Goal: Information Seeking & Learning: Find specific fact

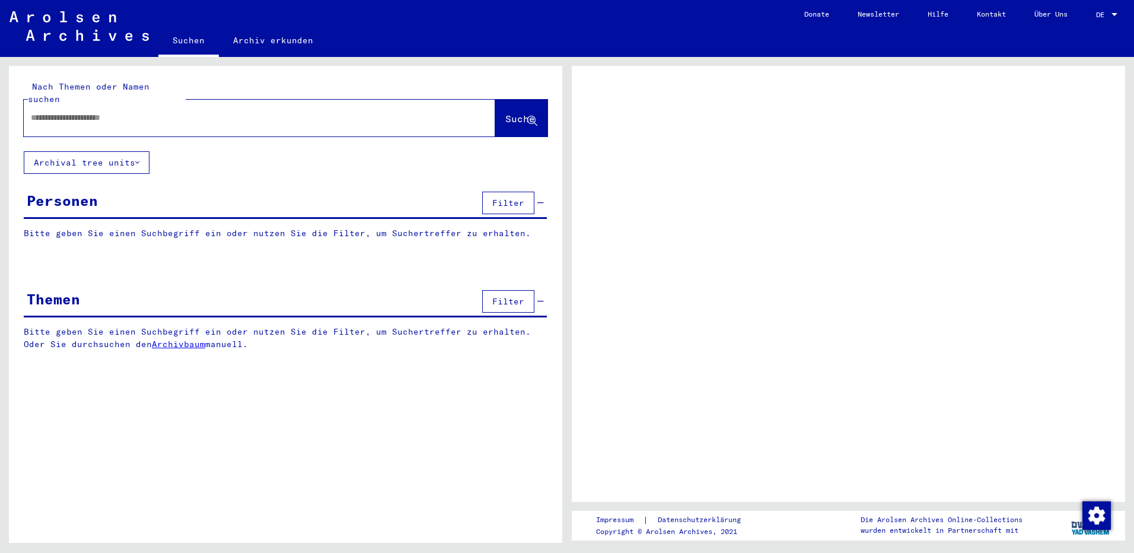
click at [247, 112] on input "text" at bounding box center [249, 118] width 436 height 12
type input "**********"
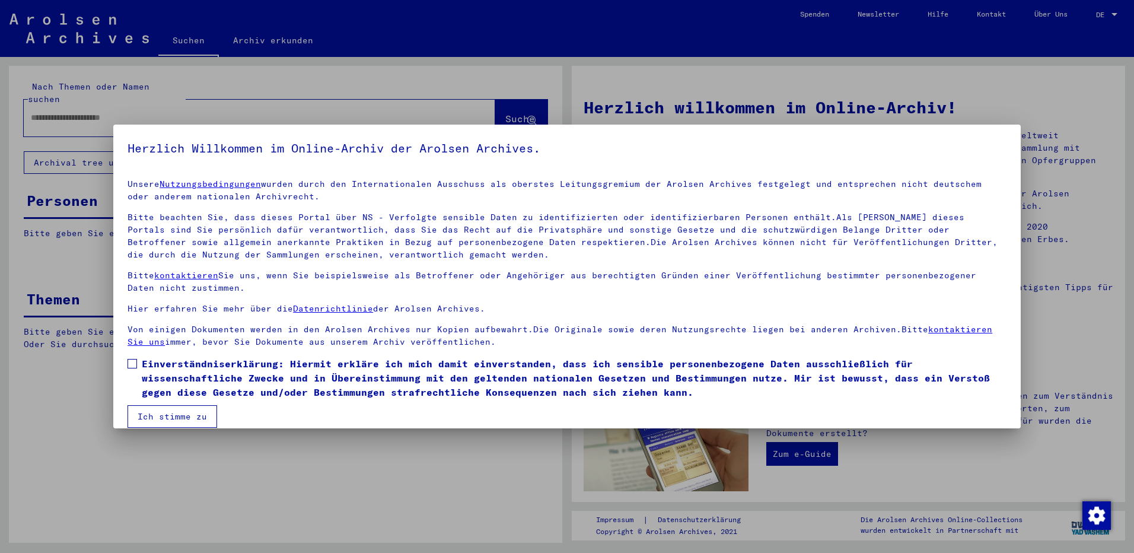
click at [138, 363] on label "Einverständniserklärung: Hiermit erkläre ich mich damit einverstanden, dass ich…" at bounding box center [567, 378] width 879 height 43
click at [141, 415] on button "Ich stimme zu" at bounding box center [173, 416] width 90 height 23
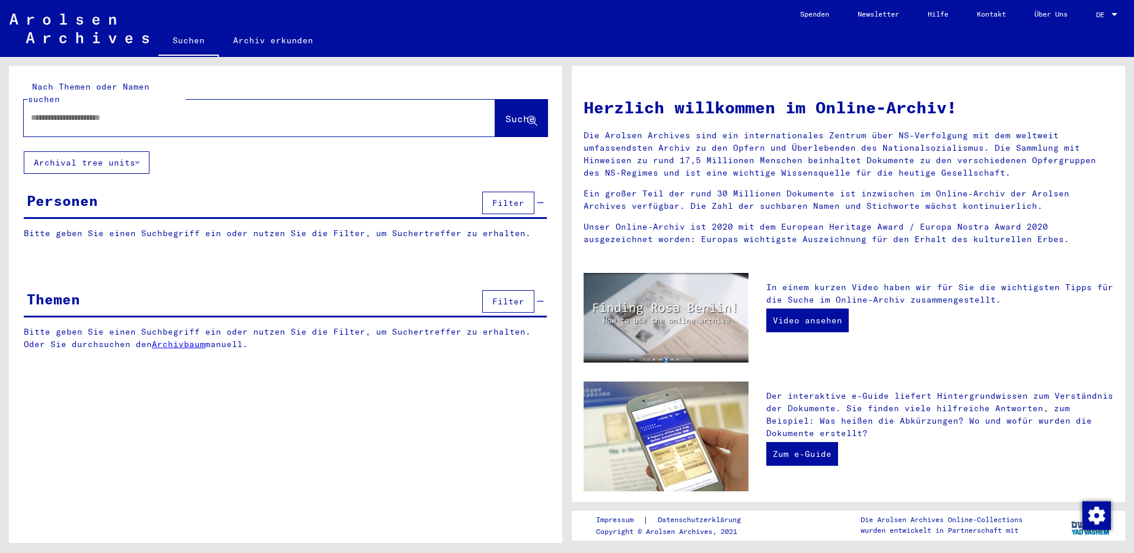
click at [151, 104] on div at bounding box center [242, 117] width 436 height 27
click at [157, 112] on input "text" at bounding box center [245, 118] width 429 height 12
type input "**********"
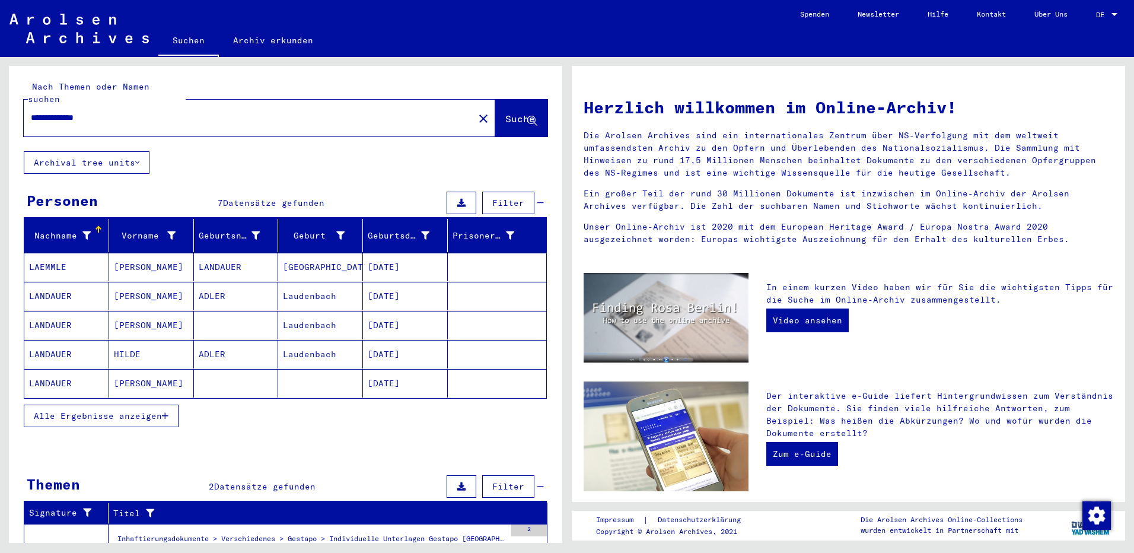
click at [128, 253] on mat-cell "[PERSON_NAME]" at bounding box center [151, 267] width 85 height 28
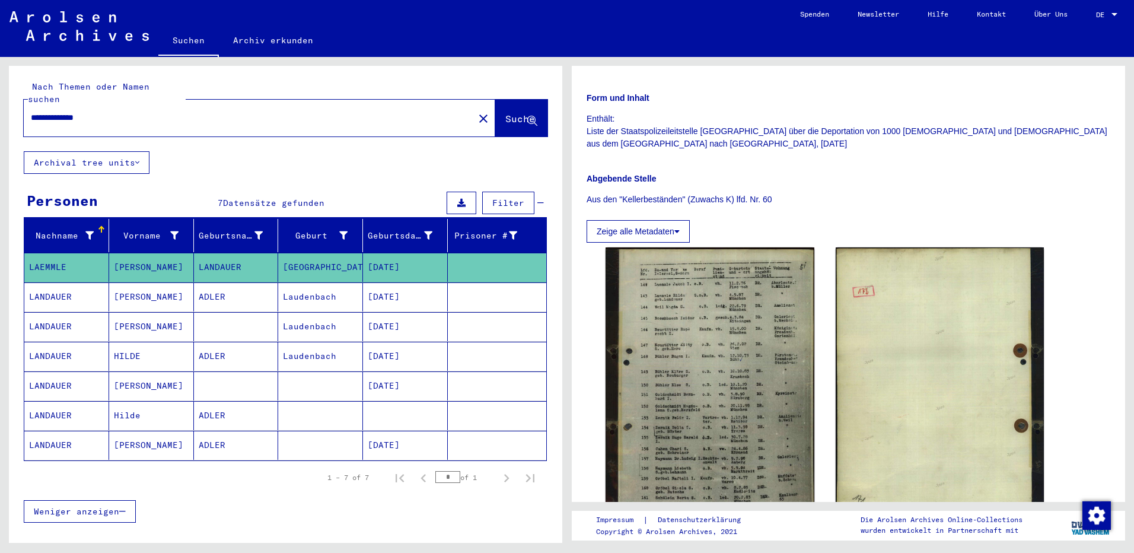
scroll to position [237, 0]
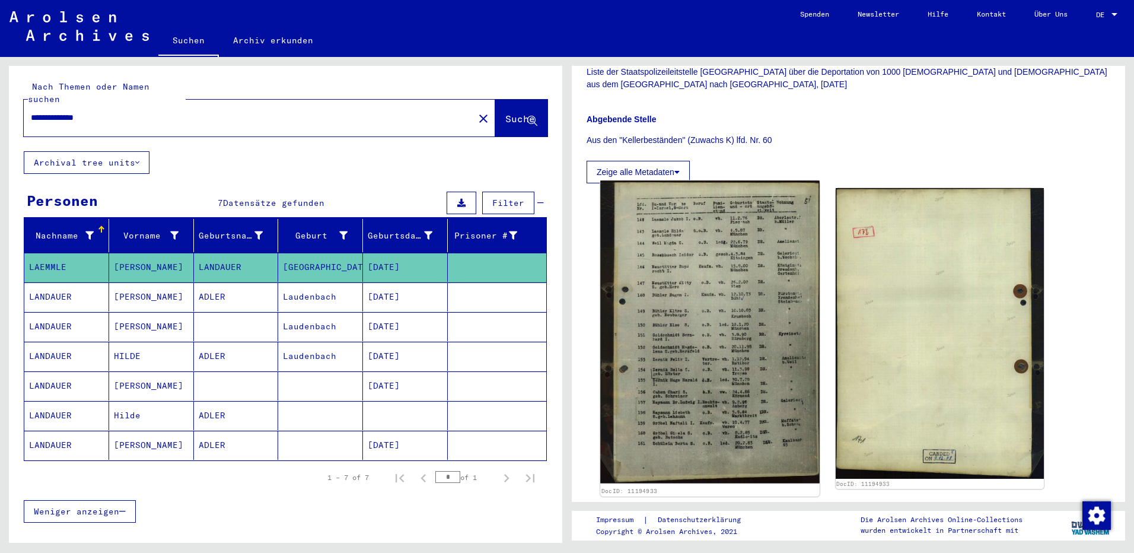
click at [761, 271] on img at bounding box center [709, 332] width 219 height 303
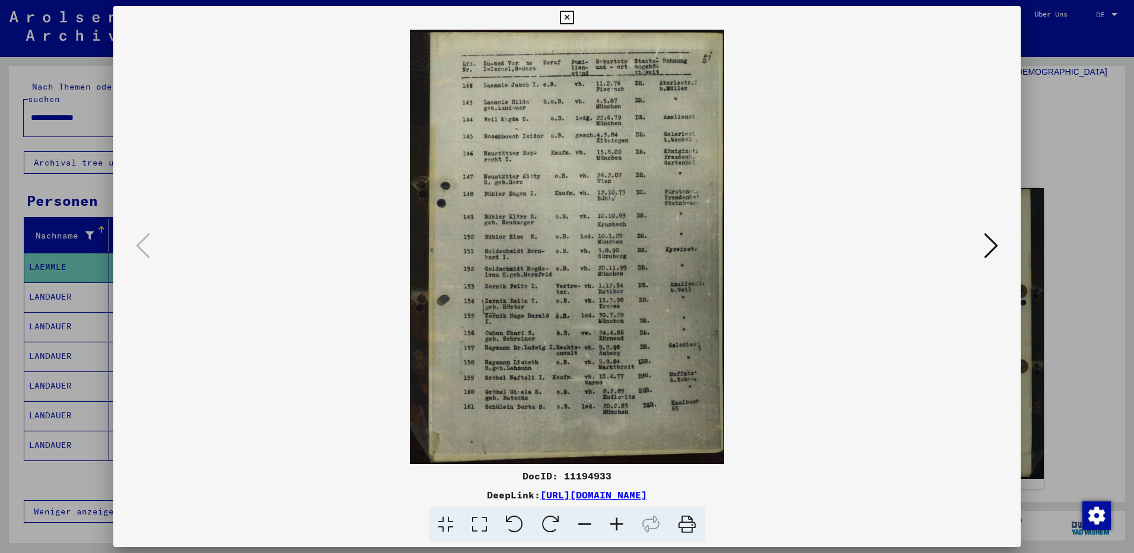
click at [998, 250] on button at bounding box center [991, 247] width 21 height 34
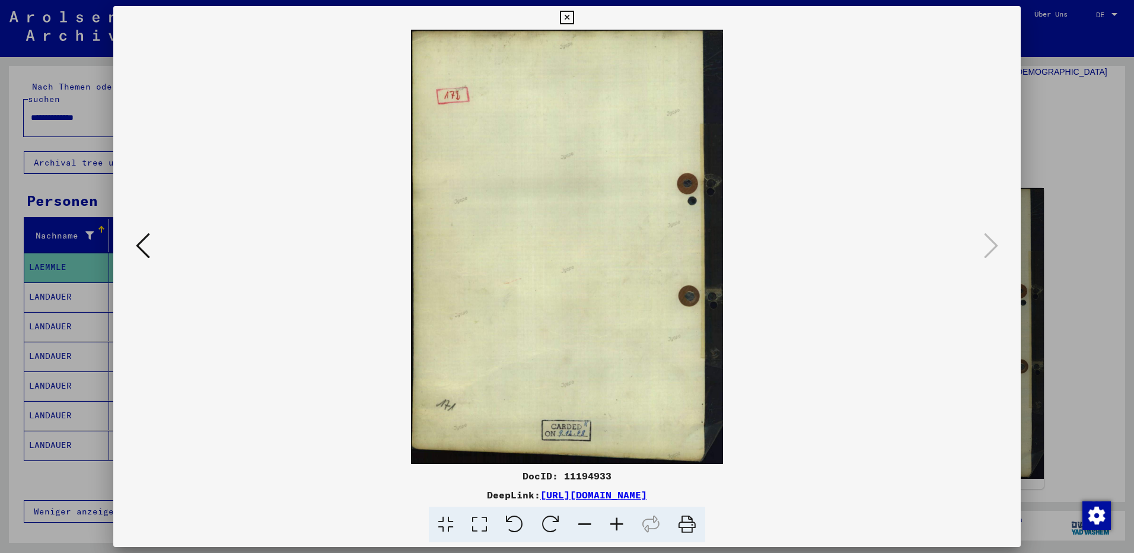
click at [142, 241] on icon at bounding box center [143, 245] width 14 height 28
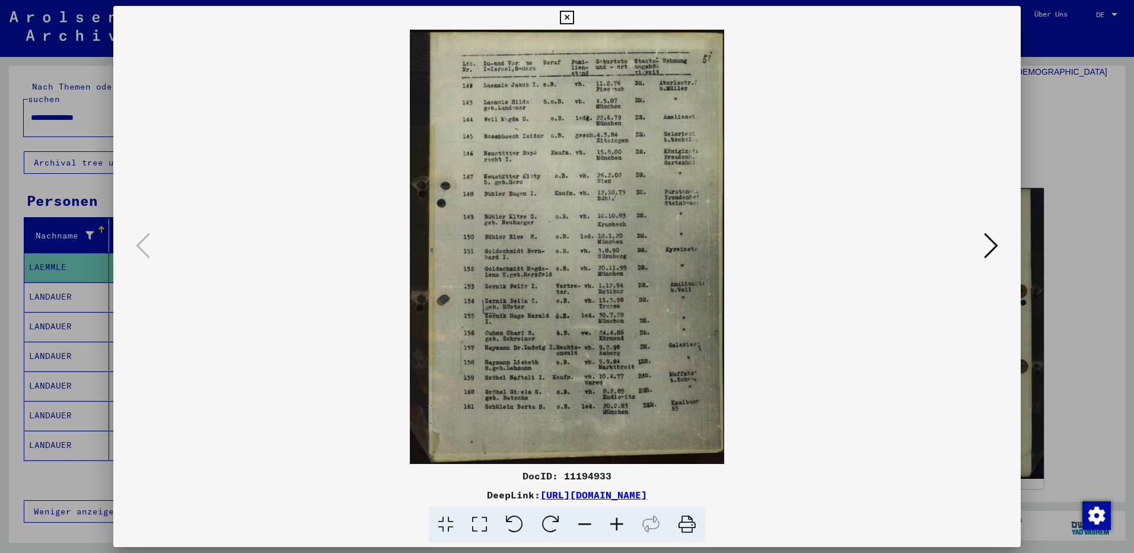
click at [622, 526] on icon at bounding box center [617, 525] width 32 height 36
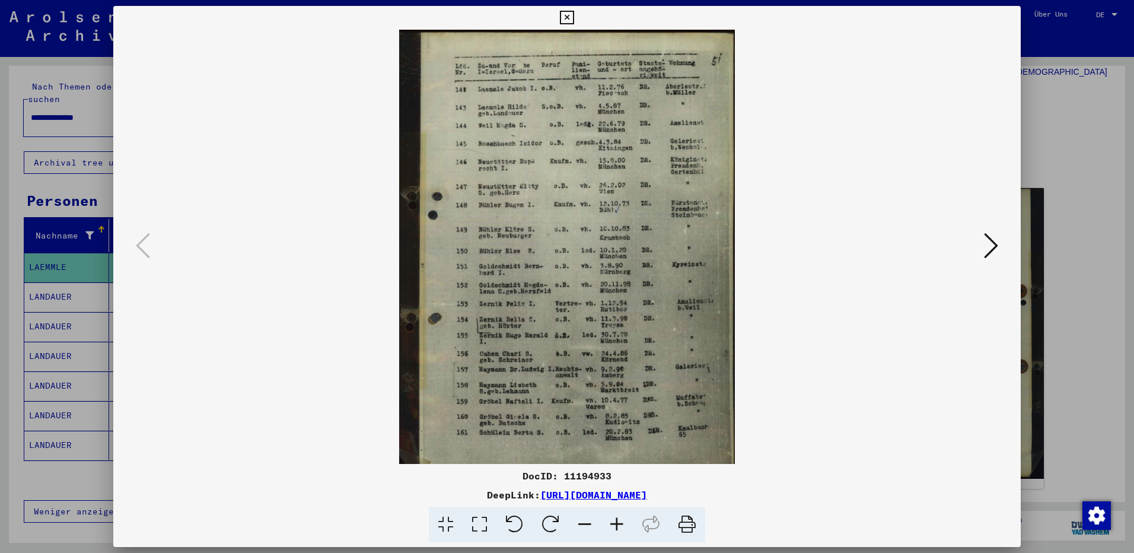
click at [623, 524] on icon at bounding box center [617, 525] width 32 height 36
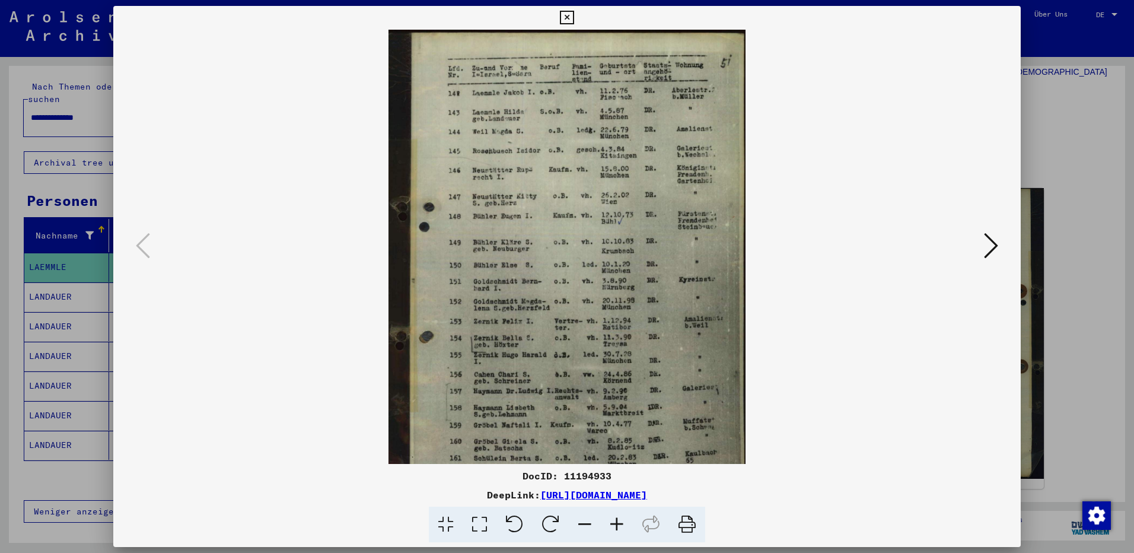
click at [623, 524] on icon at bounding box center [617, 525] width 32 height 36
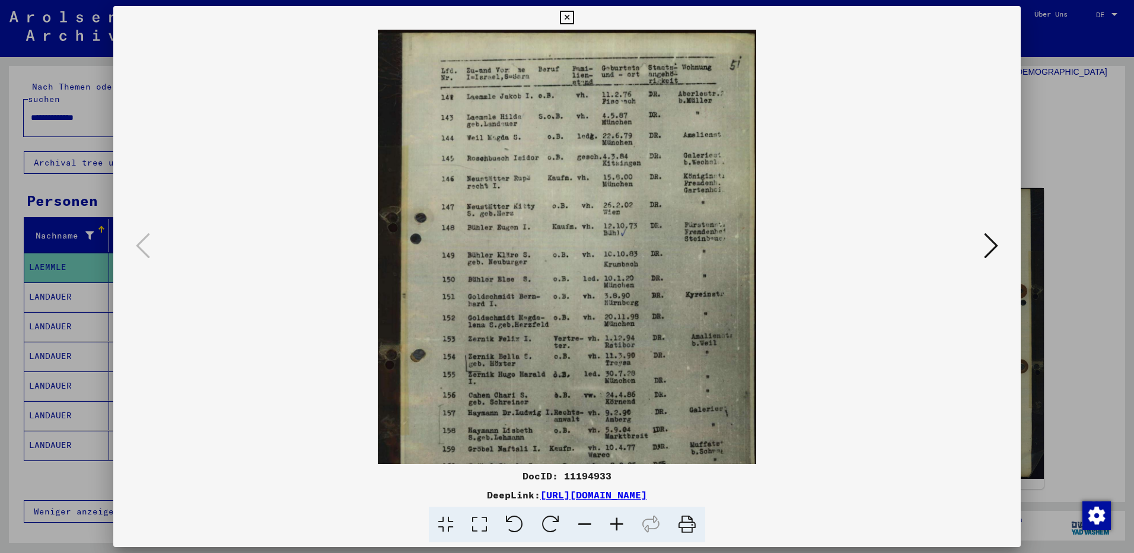
click at [623, 524] on icon at bounding box center [617, 525] width 32 height 36
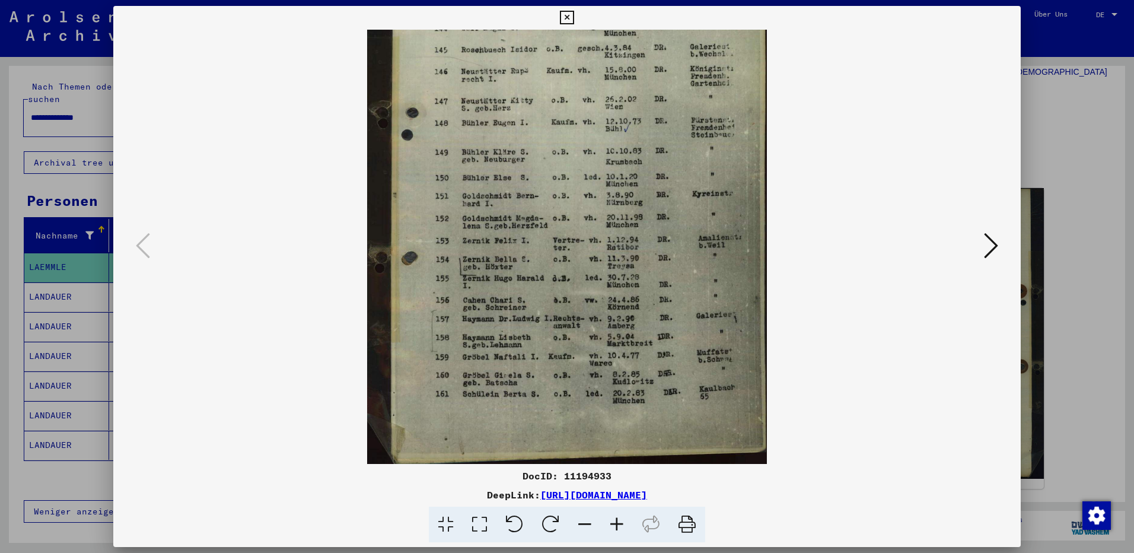
scroll to position [119, 0]
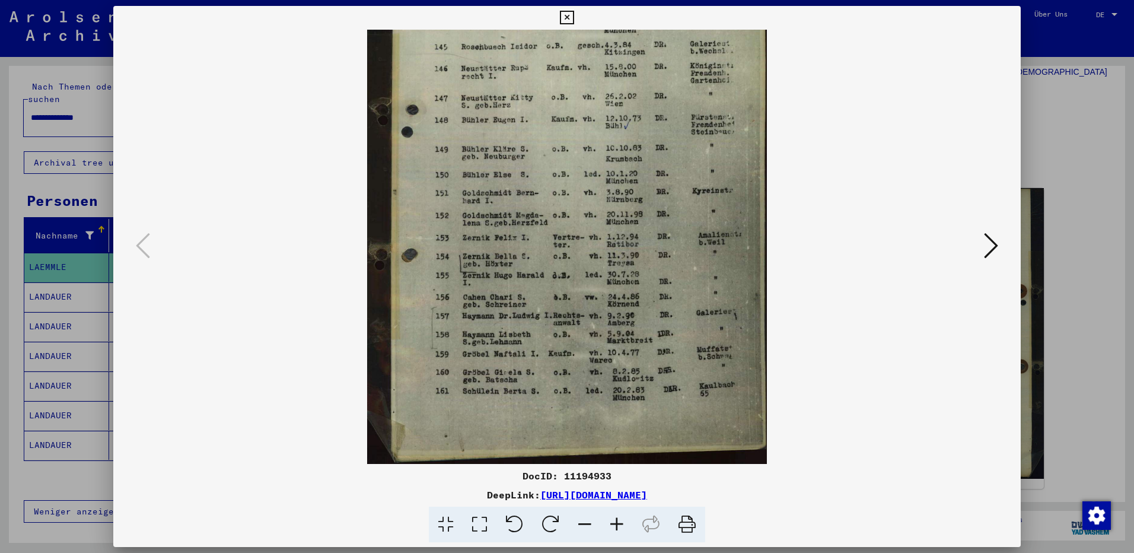
drag, startPoint x: 597, startPoint y: 404, endPoint x: 621, endPoint y: 236, distance: 169.6
click at [621, 236] on img at bounding box center [567, 187] width 400 height 553
click at [570, 14] on icon at bounding box center [567, 18] width 14 height 14
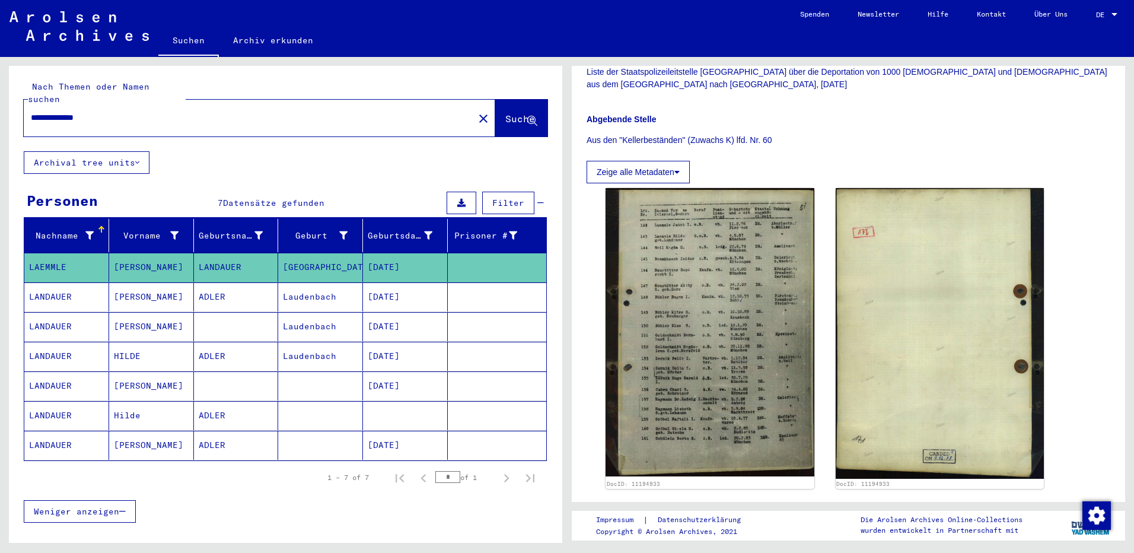
click at [119, 288] on mat-cell "[PERSON_NAME]" at bounding box center [151, 296] width 85 height 29
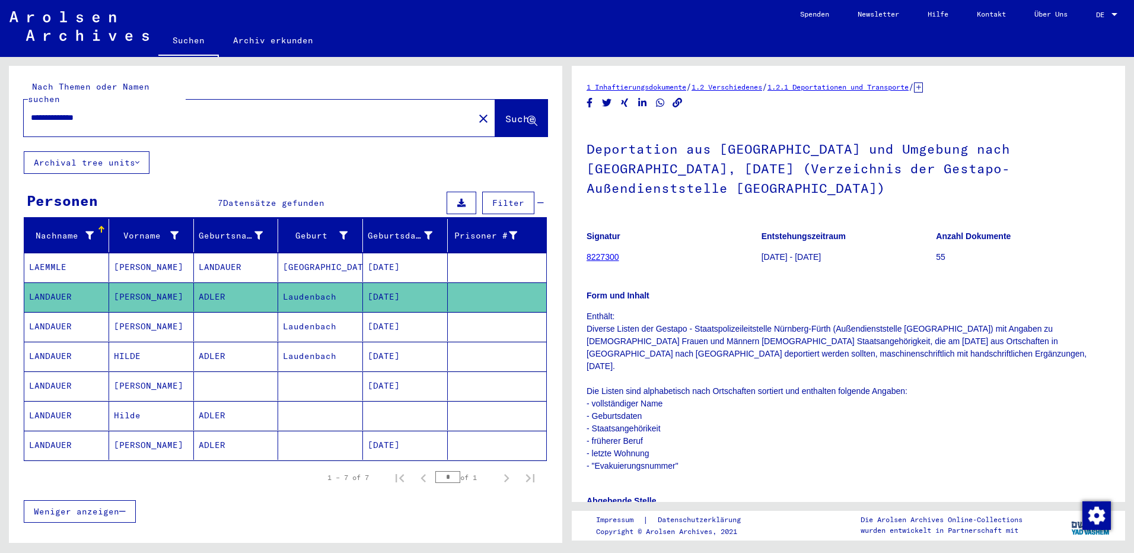
scroll to position [59, 0]
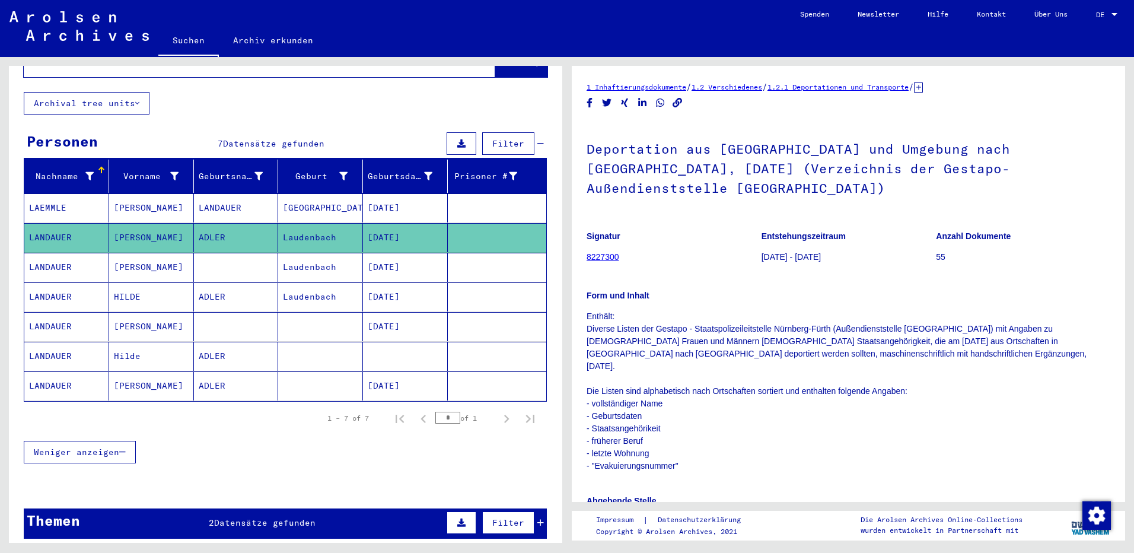
click at [159, 314] on mat-cell "[PERSON_NAME]" at bounding box center [151, 326] width 85 height 29
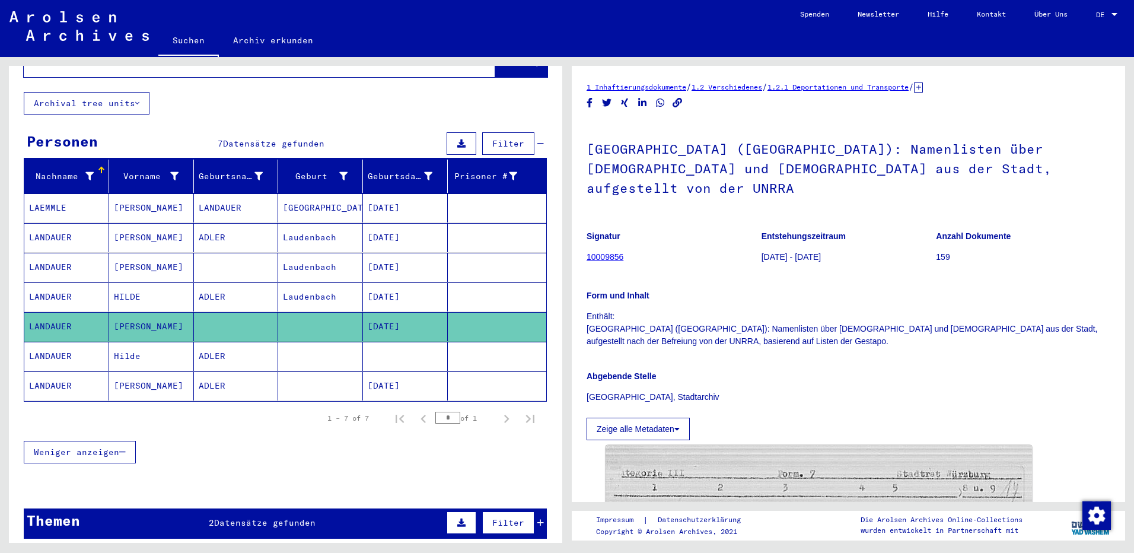
click at [164, 253] on mat-cell "[PERSON_NAME]" at bounding box center [151, 267] width 85 height 29
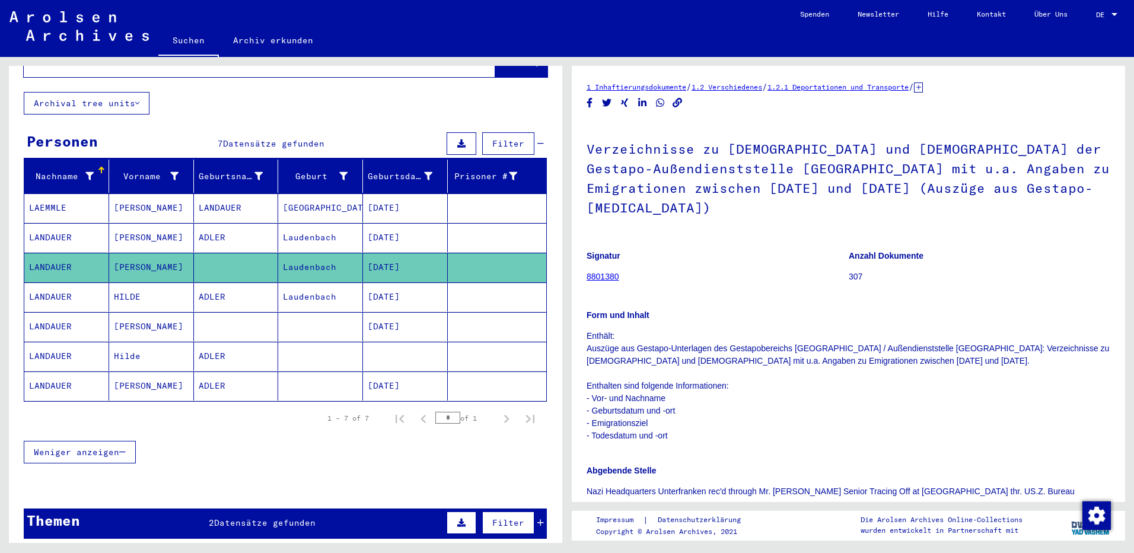
click at [1013, 412] on p "Enthält: Auszüge aus Gestapo-Unterlagen des Gestapobereichs [GEOGRAPHIC_DATA] /…" at bounding box center [849, 386] width 524 height 112
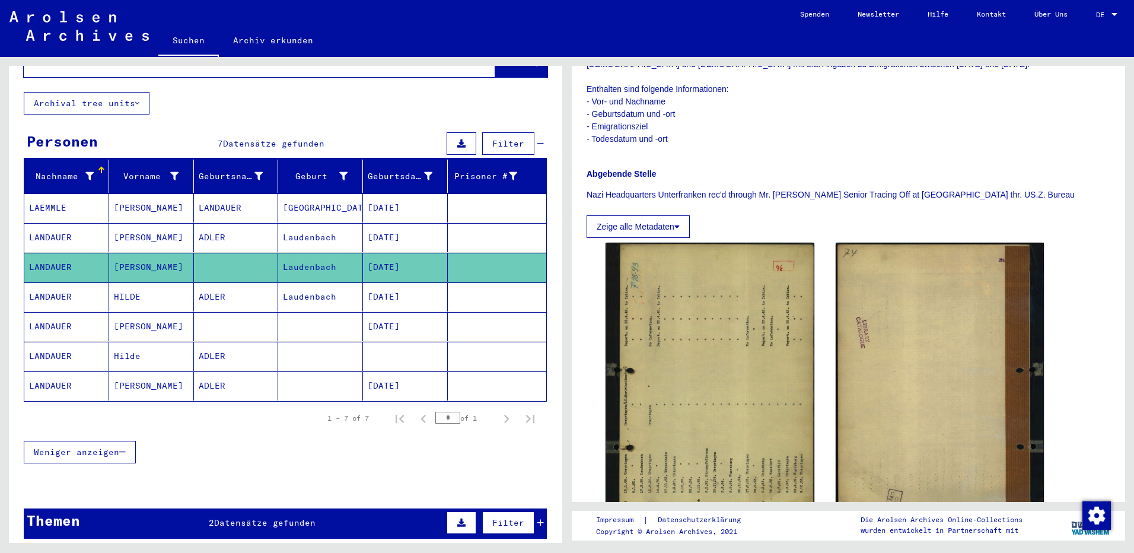
scroll to position [415, 0]
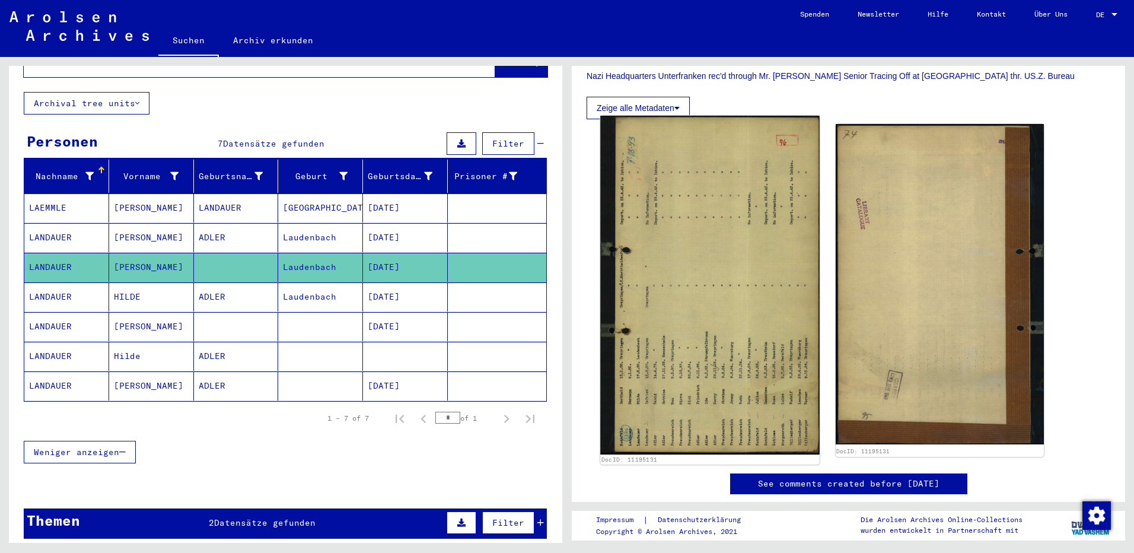
click at [674, 351] on img at bounding box center [709, 285] width 219 height 339
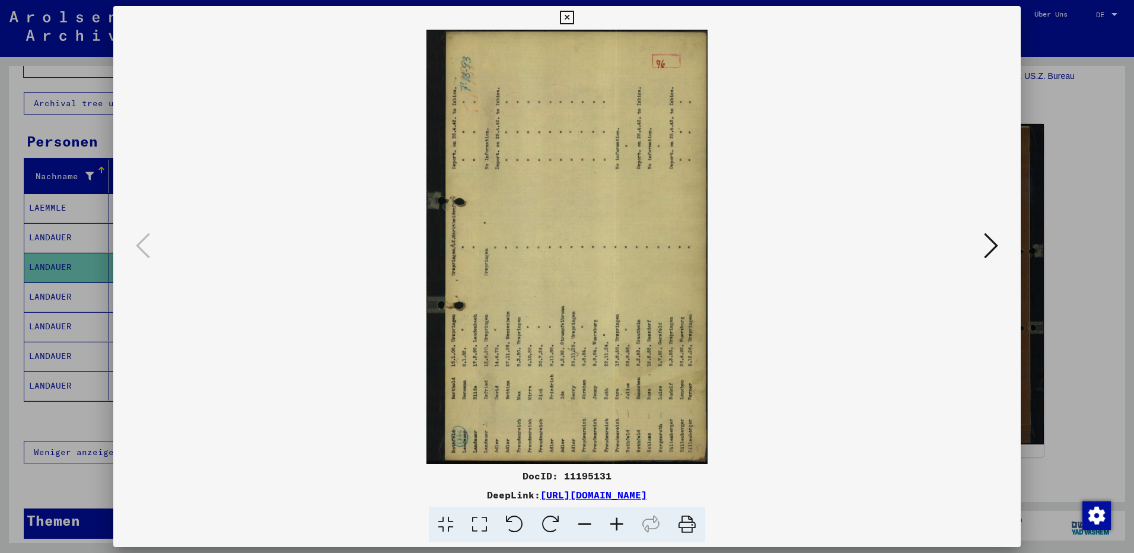
click at [540, 521] on icon at bounding box center [551, 525] width 36 height 36
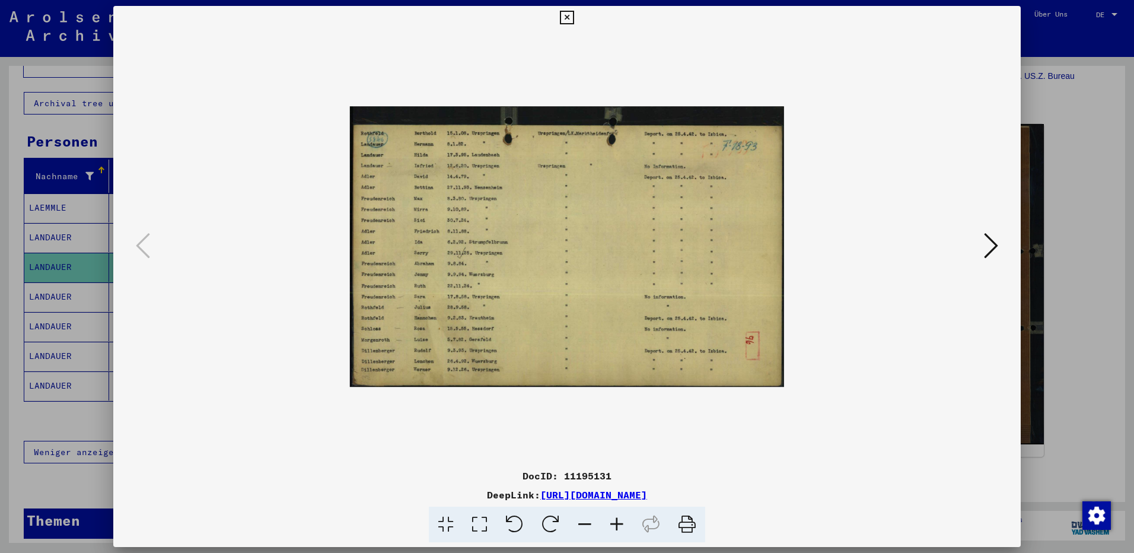
click at [564, 17] on icon at bounding box center [567, 18] width 14 height 14
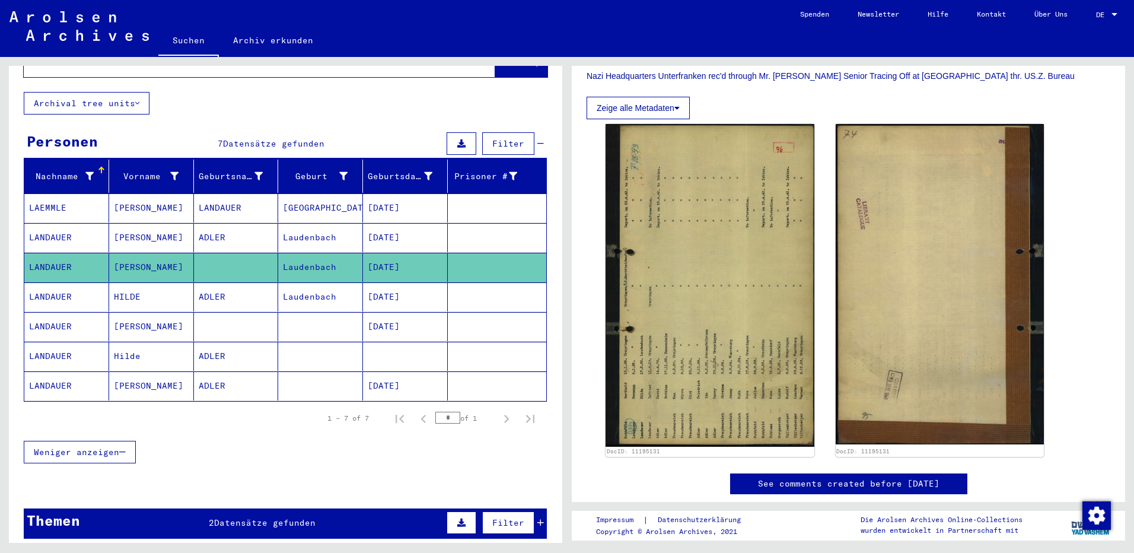
click at [228, 312] on mat-cell at bounding box center [236, 326] width 85 height 29
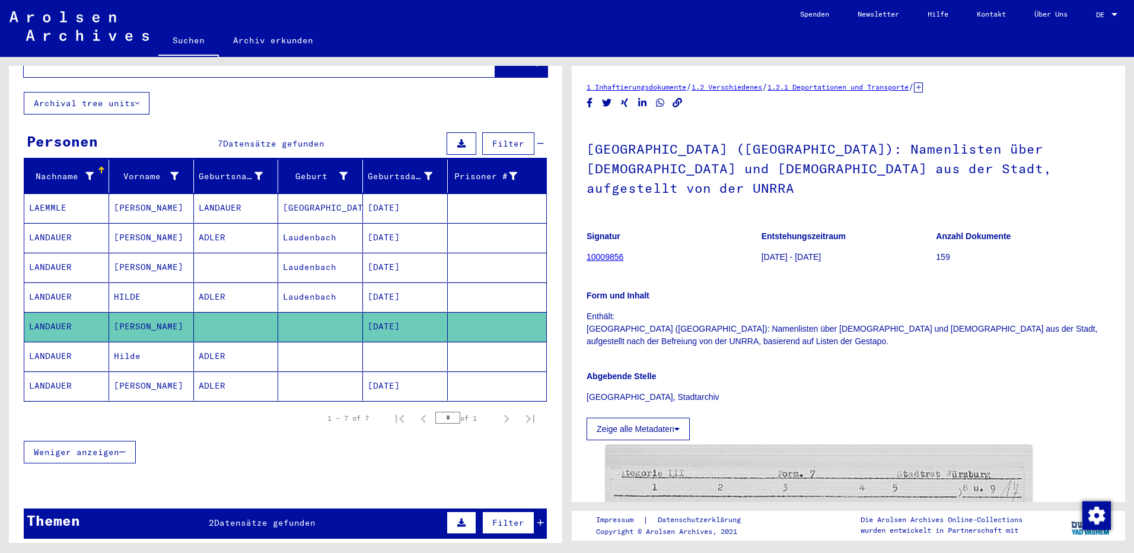
scroll to position [119, 0]
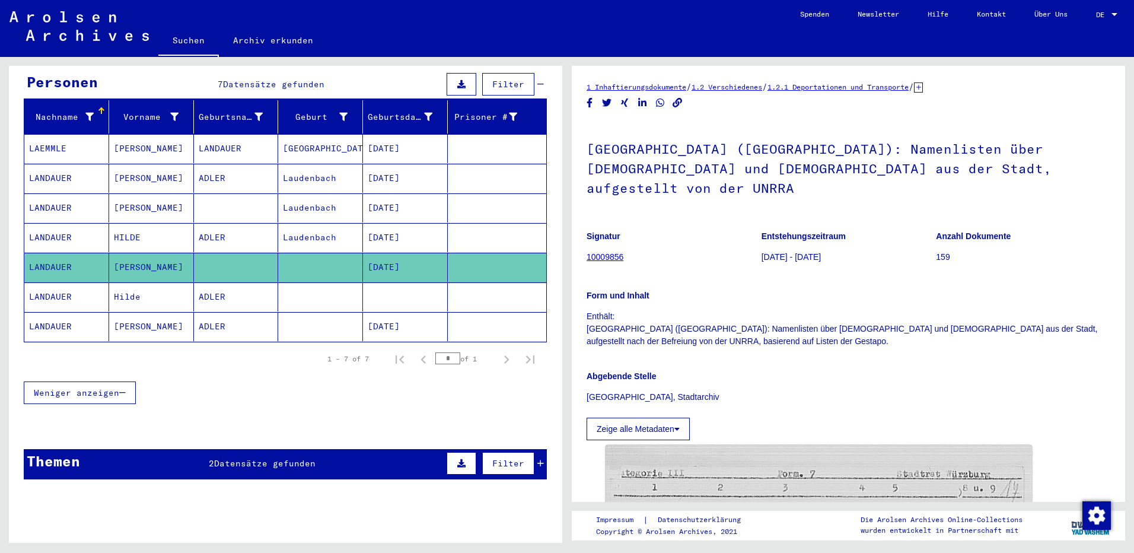
click at [230, 289] on mat-cell "ADLER" at bounding box center [236, 296] width 85 height 29
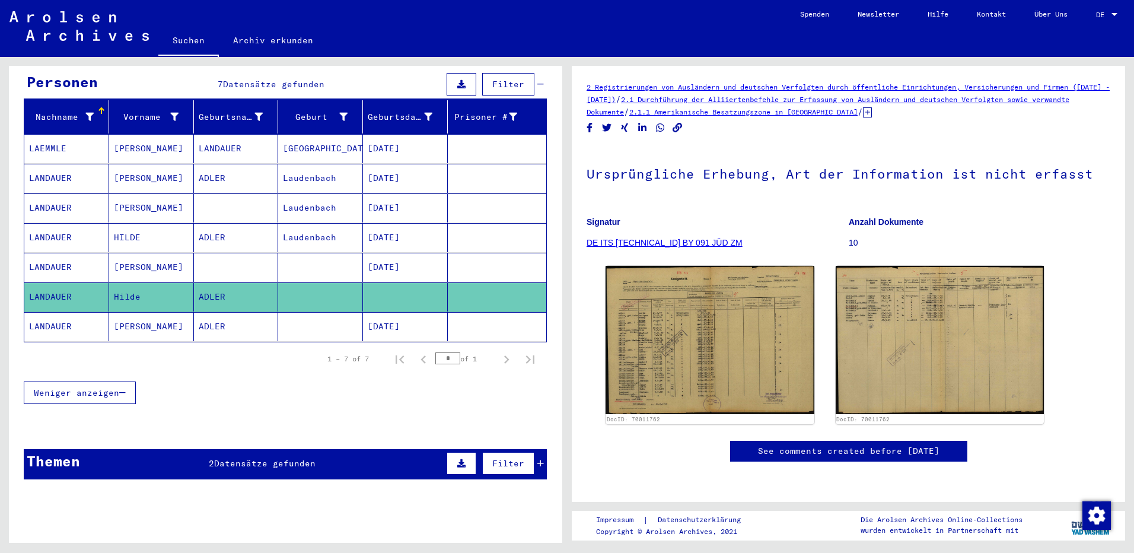
scroll to position [178, 0]
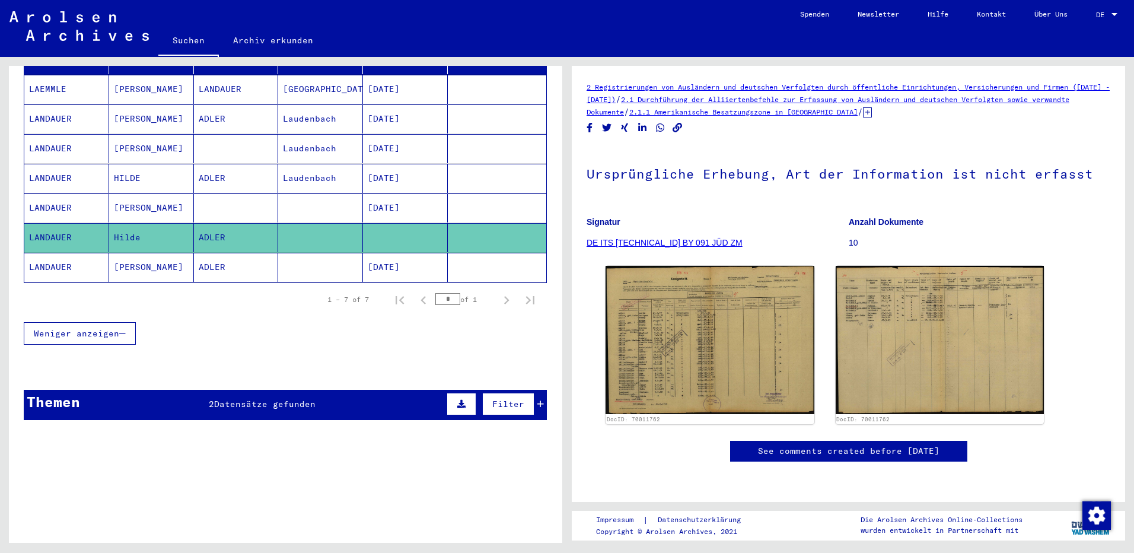
click at [313, 253] on mat-cell at bounding box center [320, 267] width 85 height 29
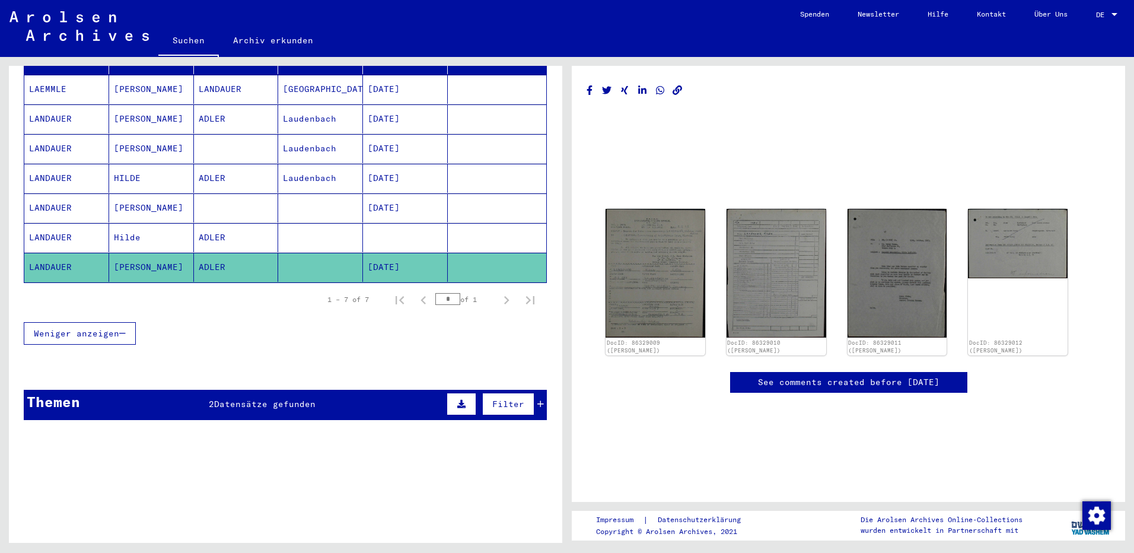
scroll to position [199, 0]
